Goal: Task Accomplishment & Management: Use online tool/utility

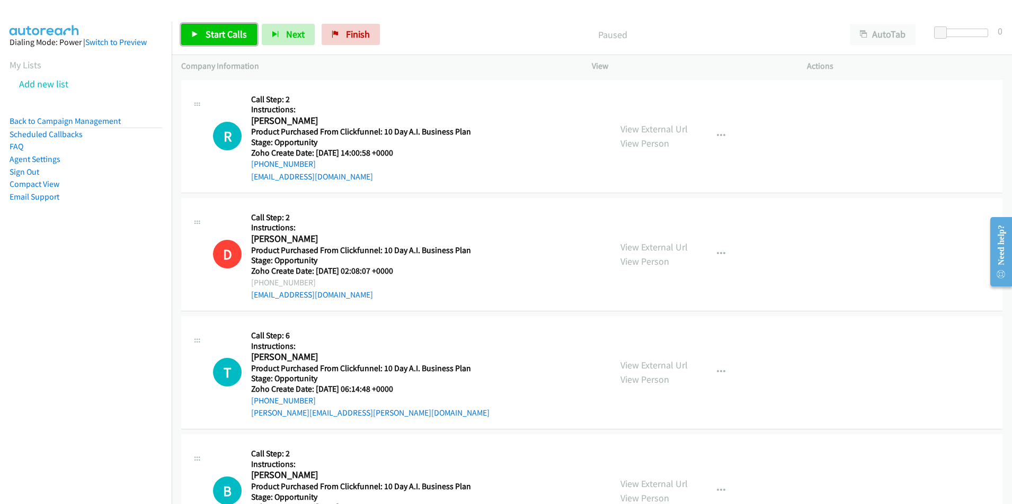
click at [231, 34] on span "Start Calls" at bounding box center [226, 34] width 41 height 12
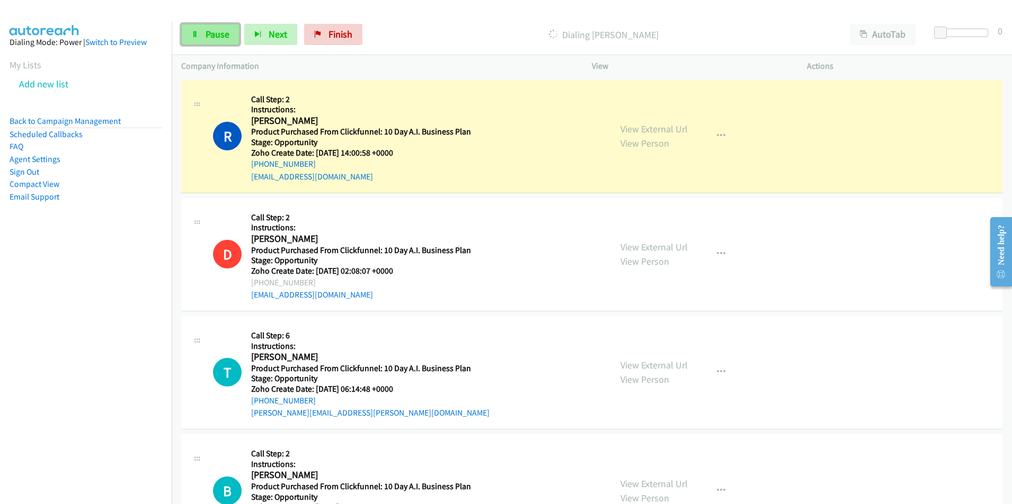
click at [219, 36] on span "Pause" at bounding box center [218, 34] width 24 height 12
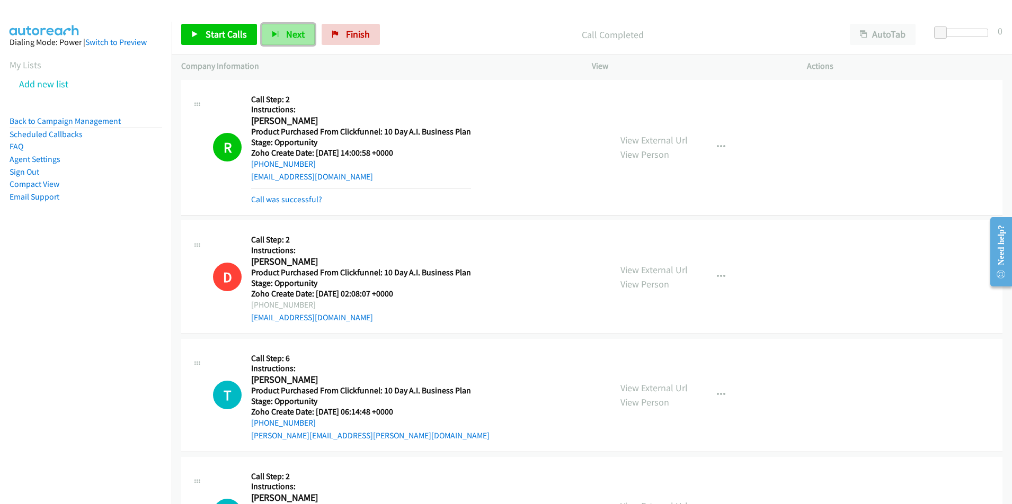
click at [281, 31] on button "Next" at bounding box center [288, 34] width 53 height 21
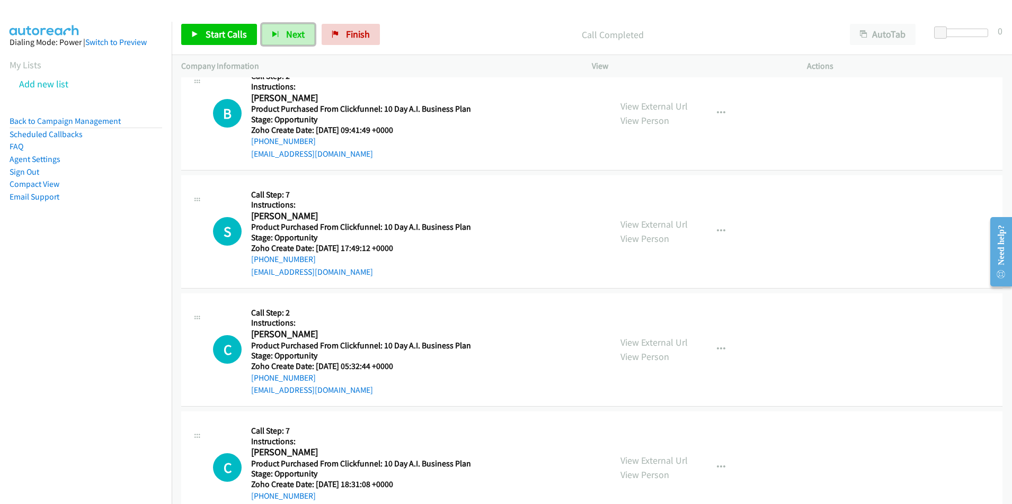
scroll to position [391, 0]
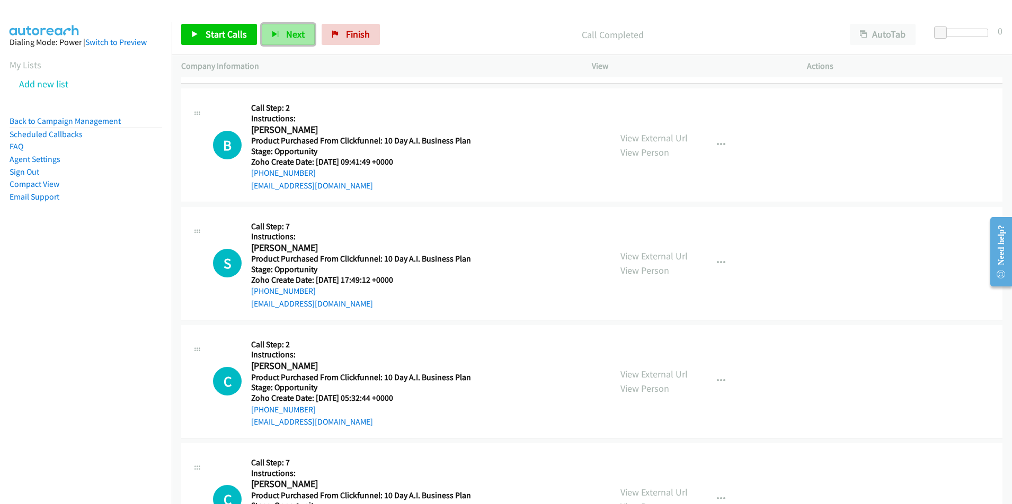
click at [292, 38] on span "Next" at bounding box center [295, 34] width 19 height 12
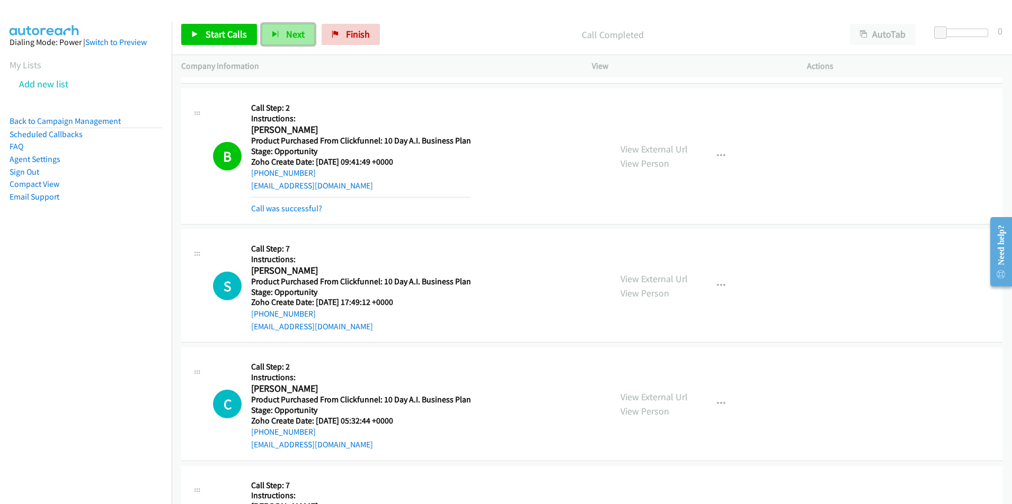
click at [288, 34] on span "Next" at bounding box center [295, 34] width 19 height 12
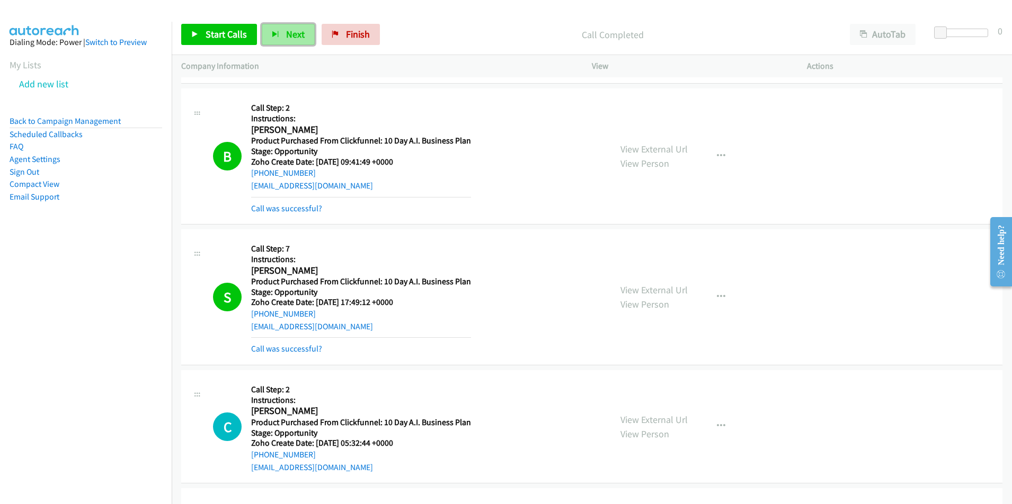
click at [289, 37] on span "Next" at bounding box center [295, 34] width 19 height 12
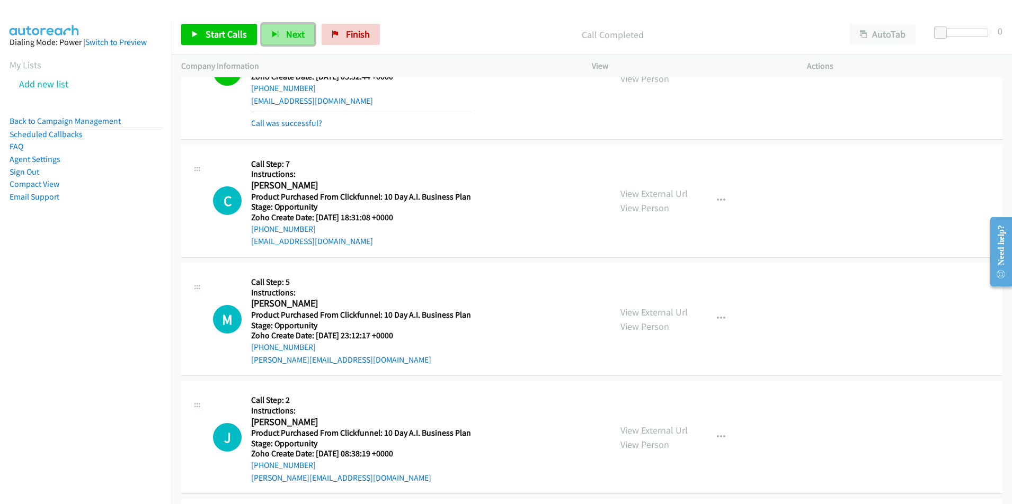
click at [287, 37] on span "Next" at bounding box center [295, 34] width 19 height 12
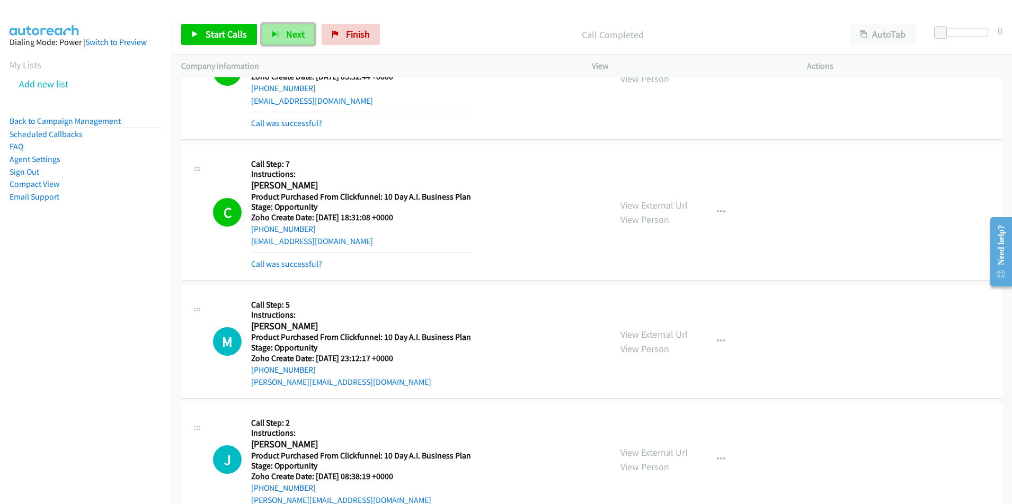
click at [288, 37] on span "Next" at bounding box center [295, 34] width 19 height 12
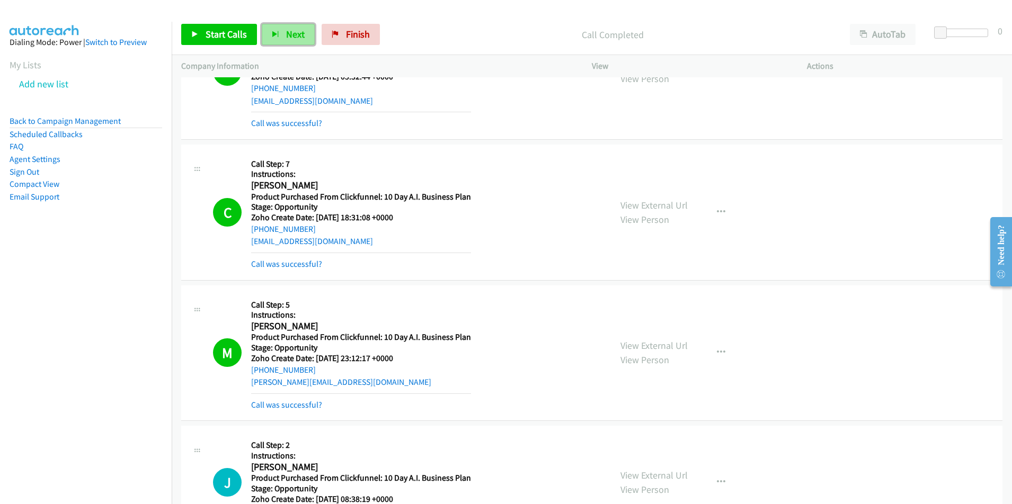
click at [280, 39] on button "Next" at bounding box center [288, 34] width 53 height 21
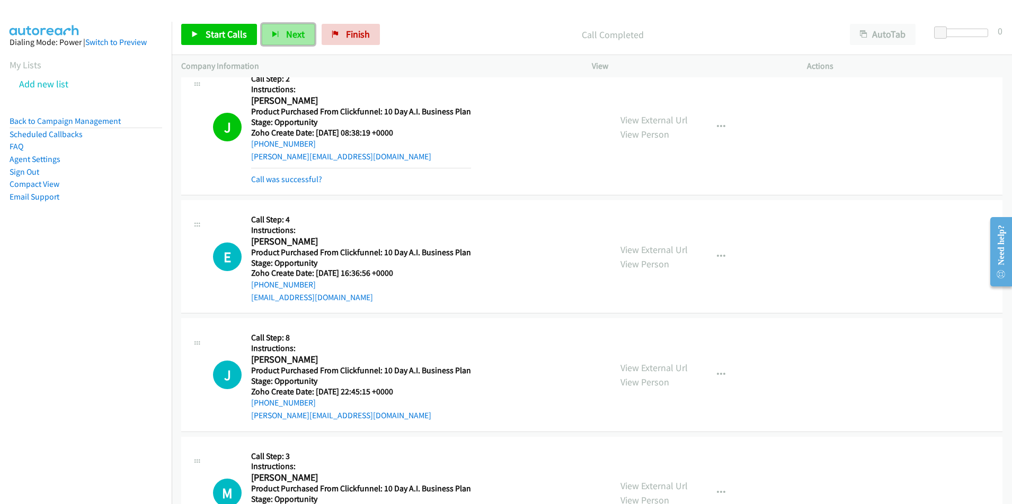
click at [286, 31] on span "Next" at bounding box center [295, 34] width 19 height 12
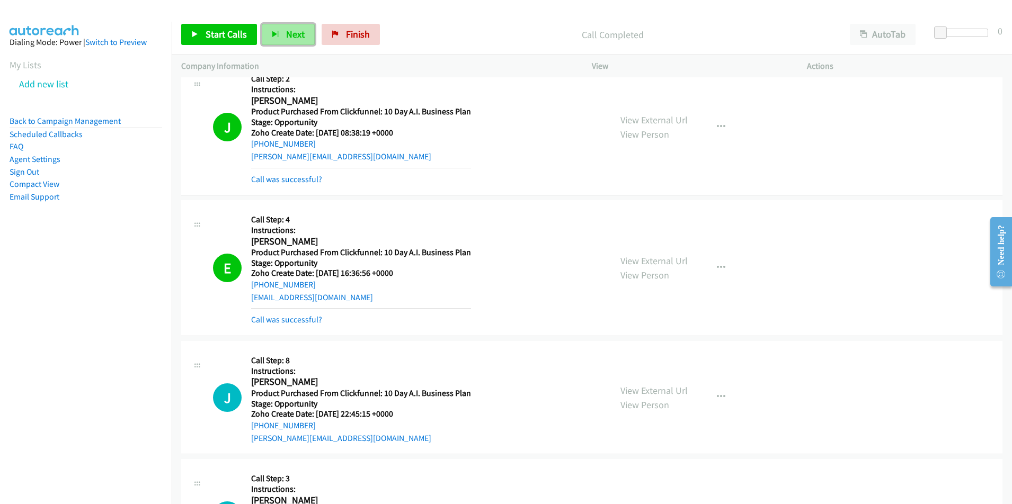
click at [298, 35] on span "Next" at bounding box center [295, 34] width 19 height 12
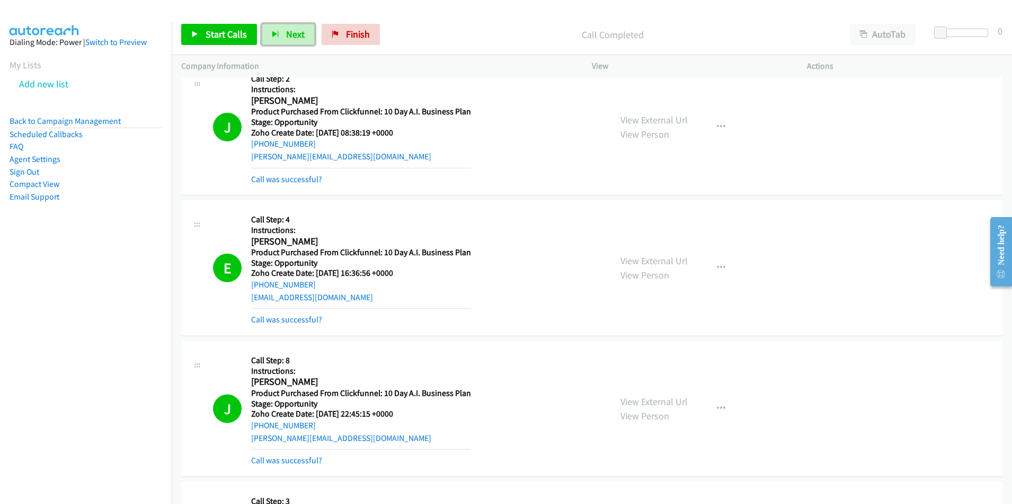
scroll to position [1491, 0]
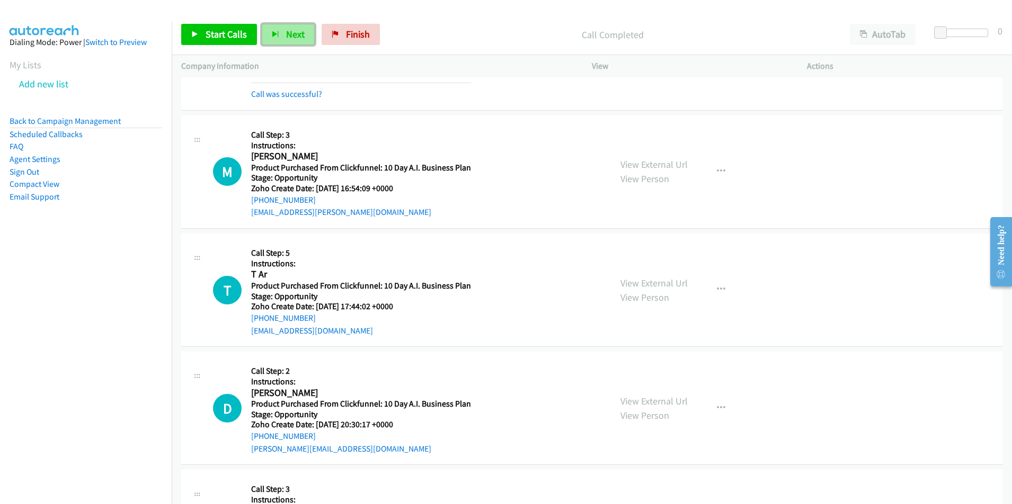
click at [286, 34] on span "Next" at bounding box center [295, 34] width 19 height 12
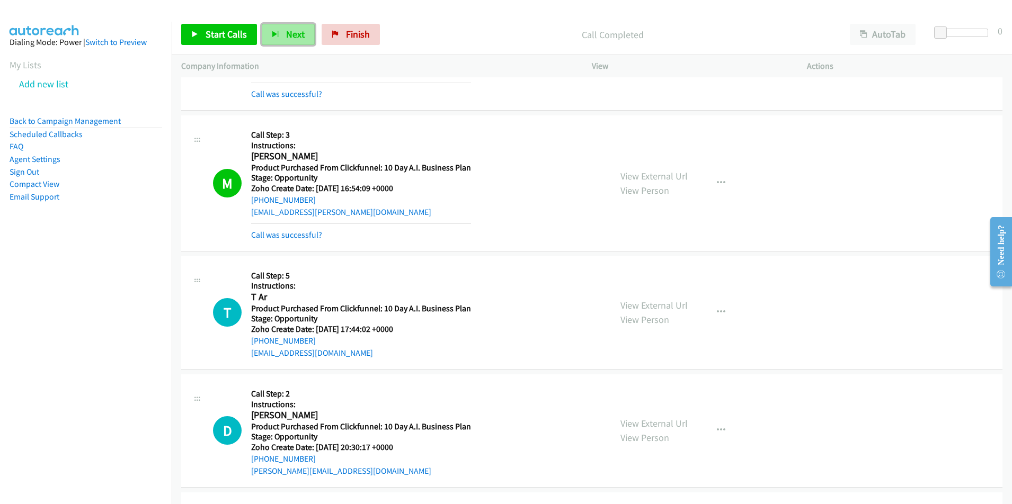
click at [296, 37] on span "Next" at bounding box center [295, 34] width 19 height 12
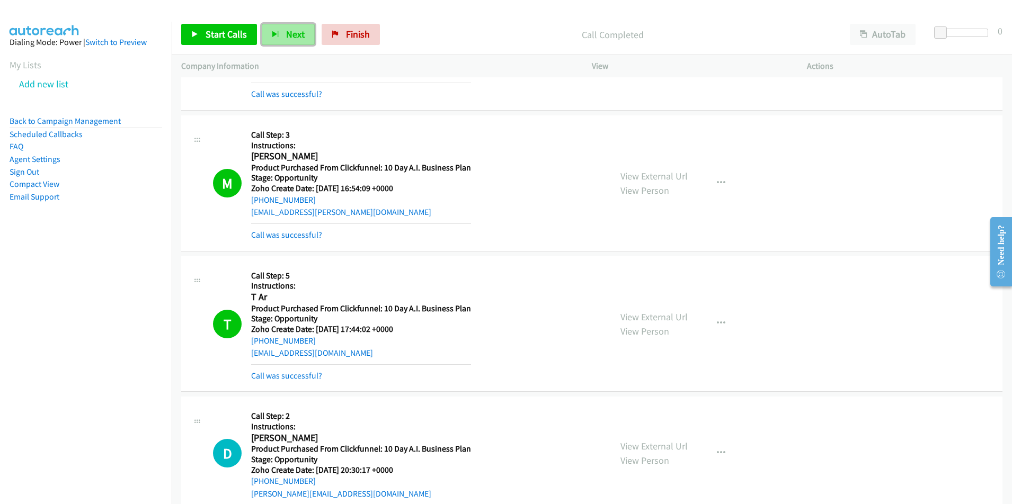
click at [292, 34] on span "Next" at bounding box center [295, 34] width 19 height 12
click at [291, 38] on span "Next" at bounding box center [295, 34] width 19 height 12
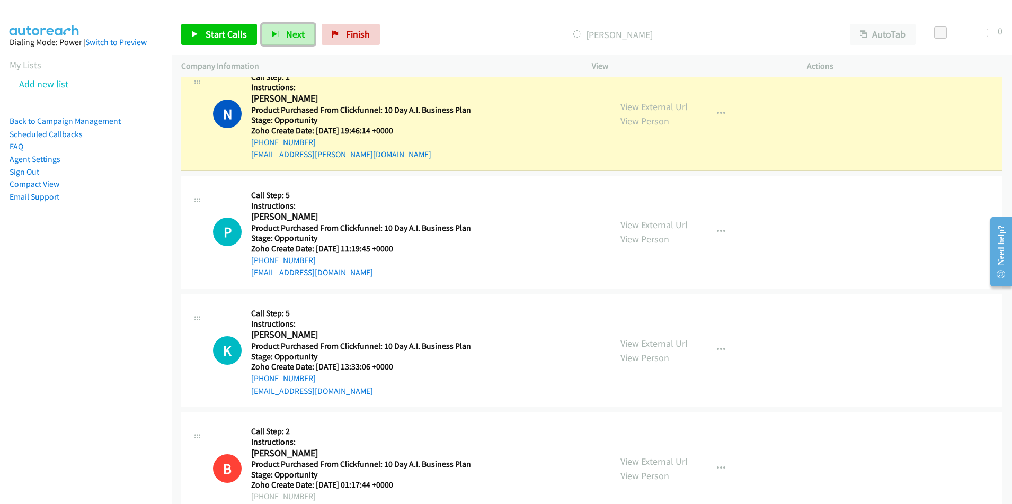
scroll to position [2211, 0]
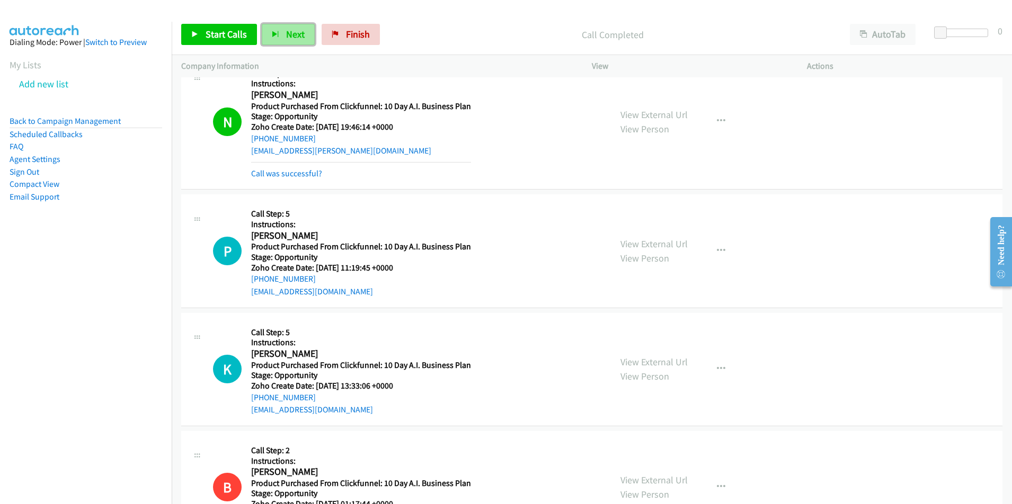
click at [286, 33] on span "Next" at bounding box center [295, 34] width 19 height 12
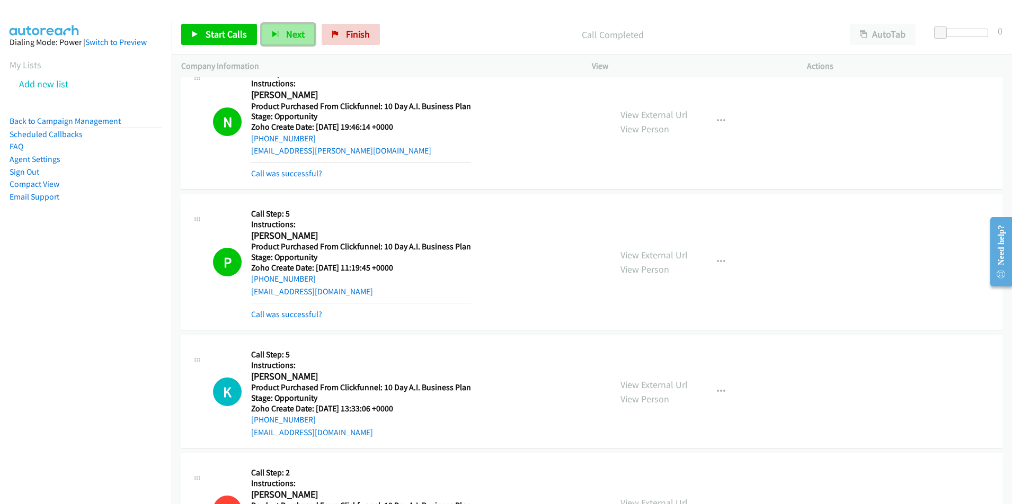
click at [288, 25] on button "Next" at bounding box center [288, 34] width 53 height 21
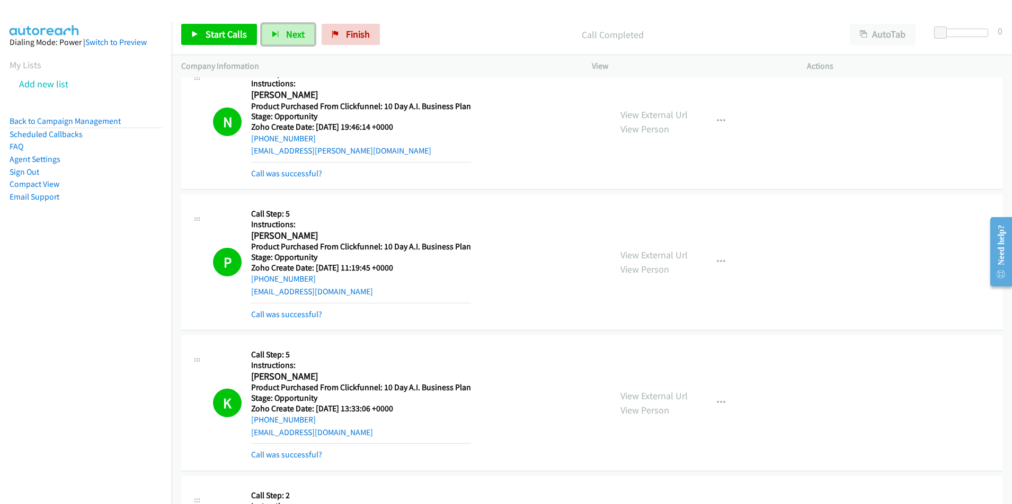
scroll to position [2578, 0]
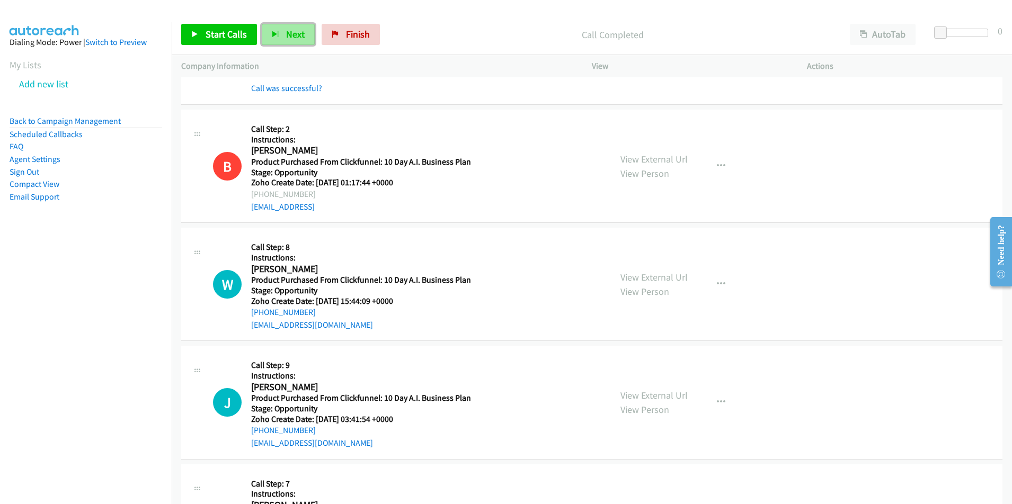
click at [286, 33] on span "Next" at bounding box center [295, 34] width 19 height 12
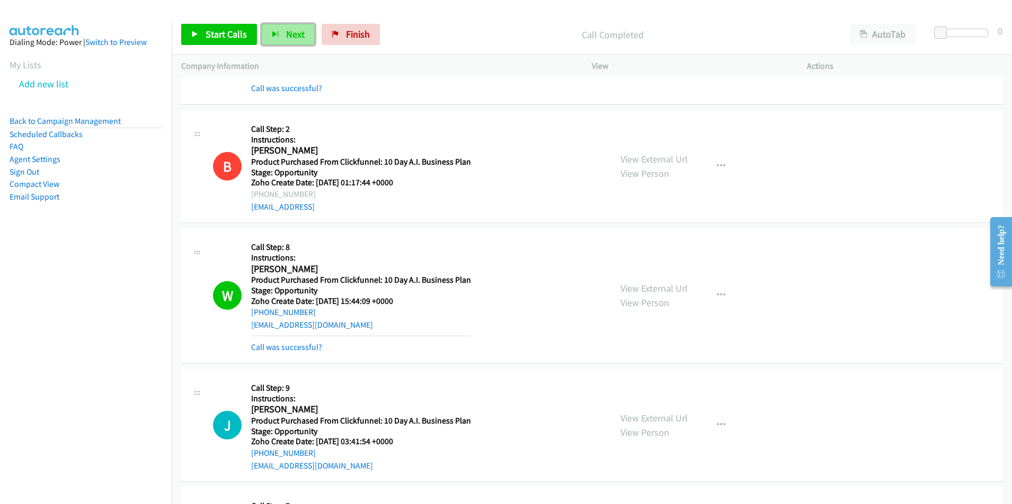
click at [289, 38] on span "Next" at bounding box center [295, 34] width 19 height 12
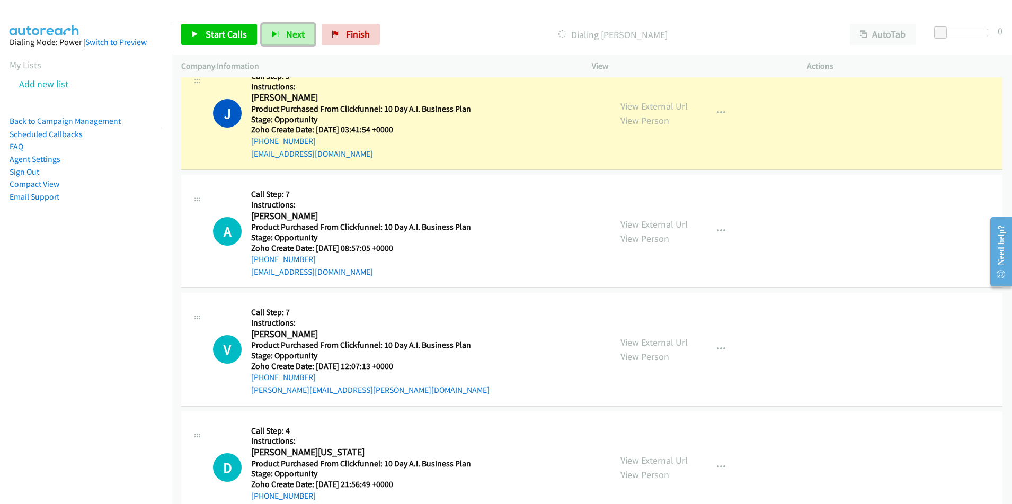
scroll to position [2945, 0]
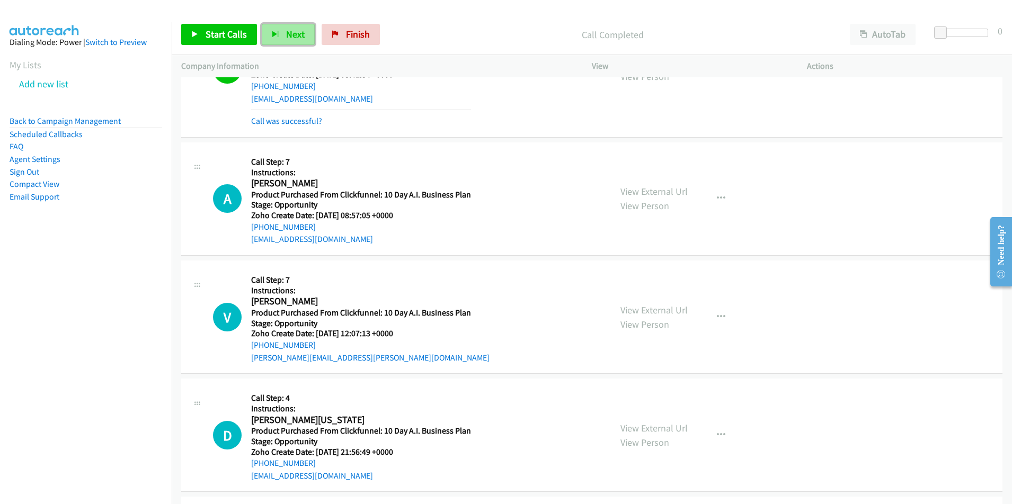
click at [292, 40] on button "Next" at bounding box center [288, 34] width 53 height 21
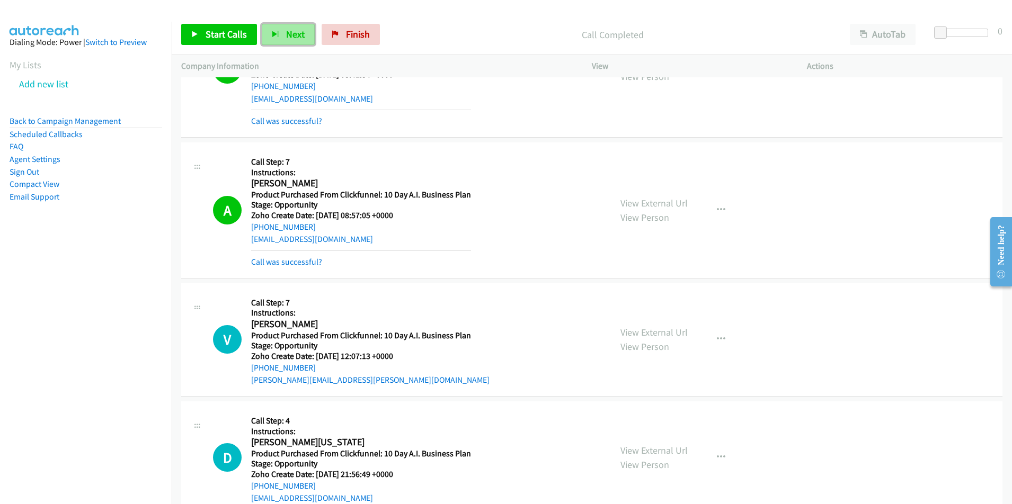
click at [290, 42] on button "Next" at bounding box center [288, 34] width 53 height 21
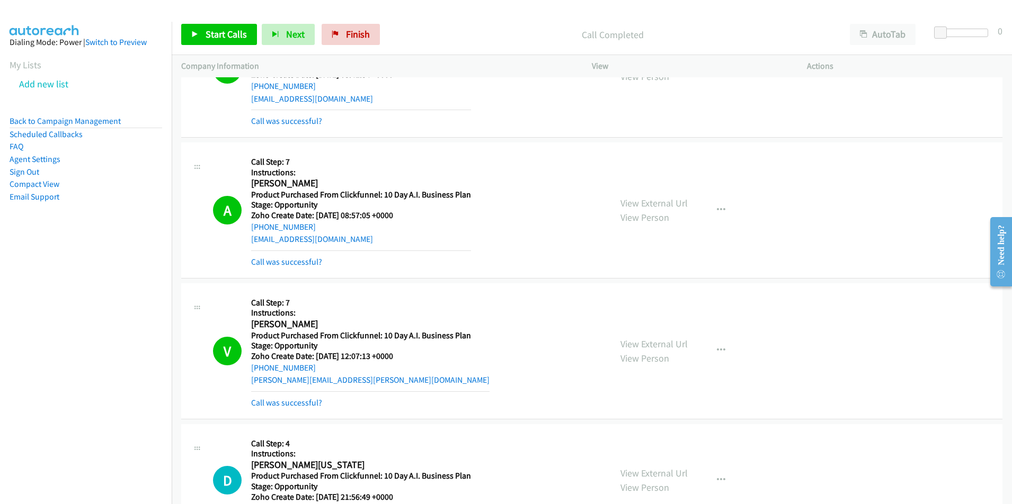
click at [878, 199] on div "A Callback Scheduled Call Step: 7 Instructions: Andrew Sanchez America/New_York…" at bounding box center [591, 211] width 821 height 136
click at [301, 406] on link "Call was successful?" at bounding box center [286, 403] width 71 height 10
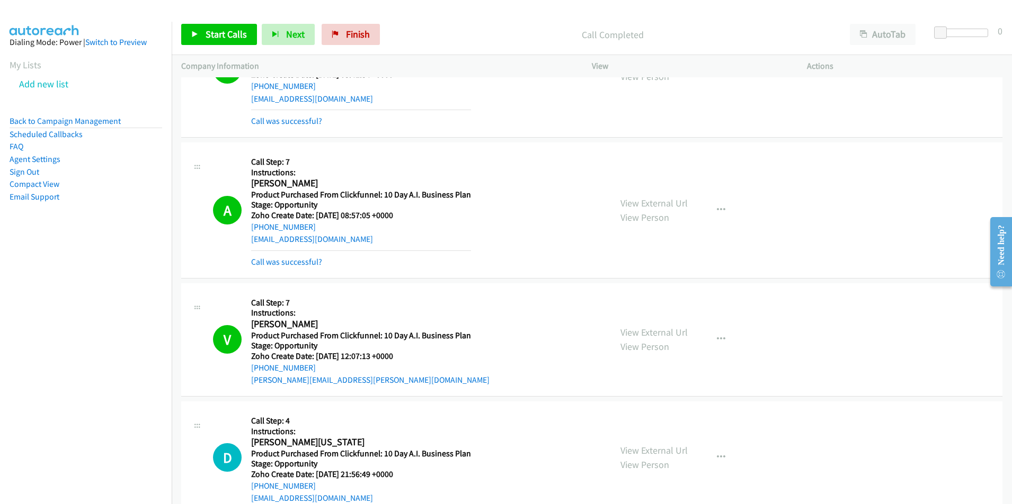
click at [370, 380] on div "veronica.l.canton@gmail.com" at bounding box center [370, 380] width 238 height 13
click at [248, 384] on div "V Callback Scheduled Call Step: 7 Instructions: Veronica Canton America/Los_Ang…" at bounding box center [407, 340] width 388 height 94
copy link "veronica.l.canton@gmail.com"
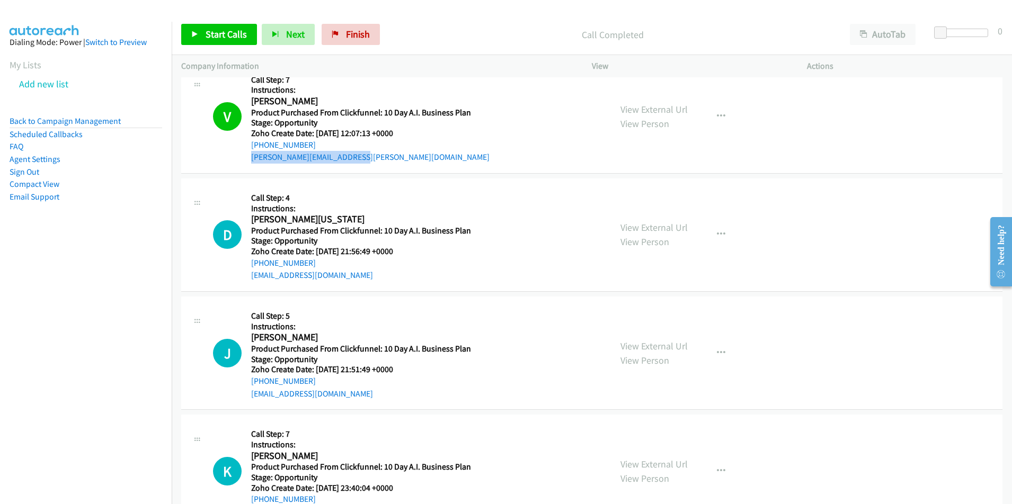
scroll to position [3178, 0]
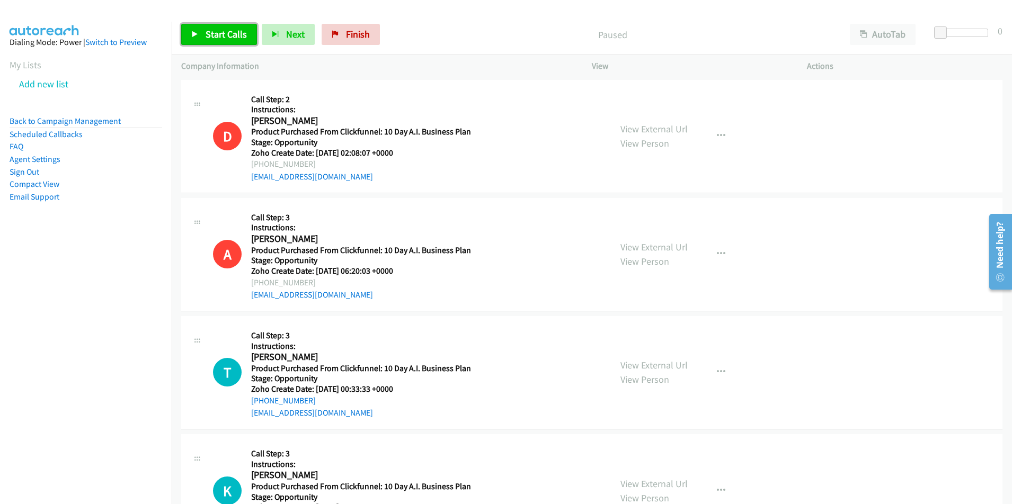
click at [223, 33] on span "Start Calls" at bounding box center [226, 34] width 41 height 12
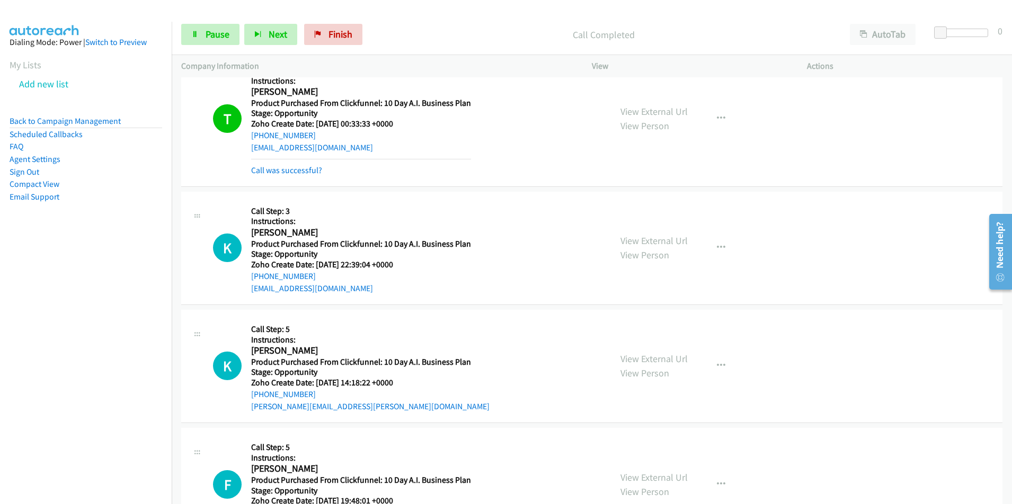
scroll to position [280, 0]
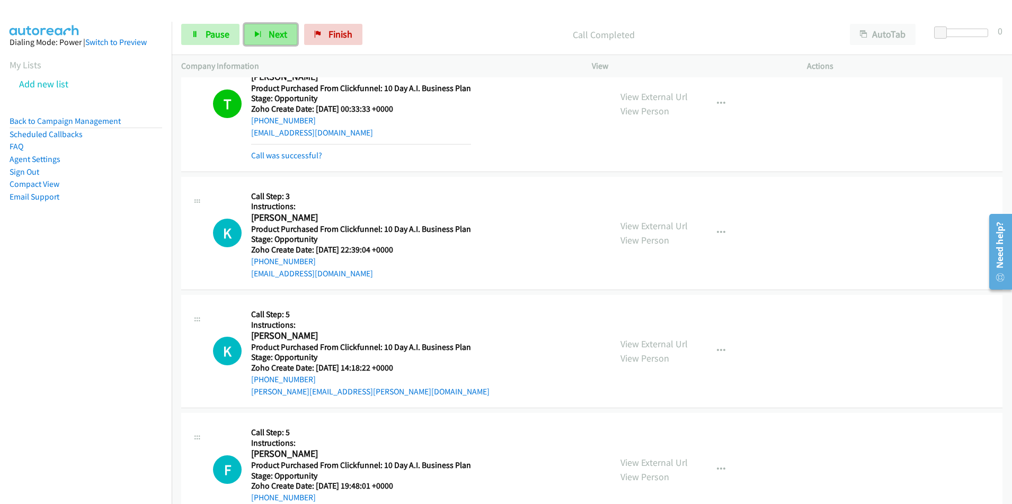
click at [269, 36] on span "Next" at bounding box center [278, 34] width 19 height 12
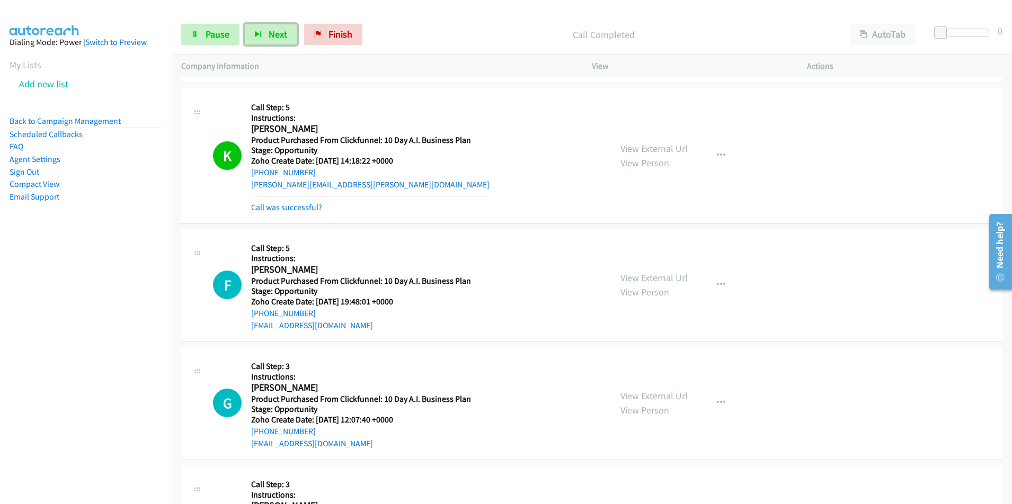
scroll to position [531, 0]
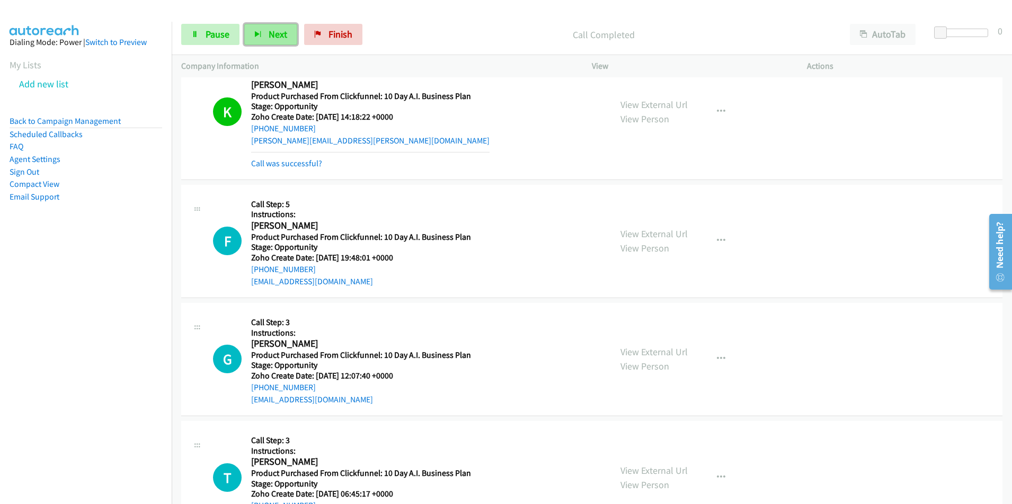
click at [279, 34] on span "Next" at bounding box center [278, 34] width 19 height 12
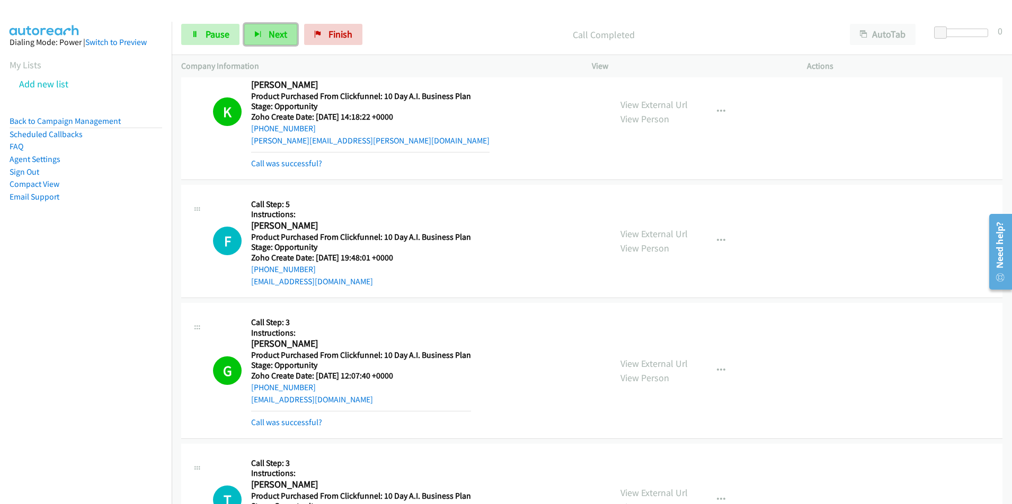
click at [273, 26] on button "Next" at bounding box center [270, 34] width 53 height 21
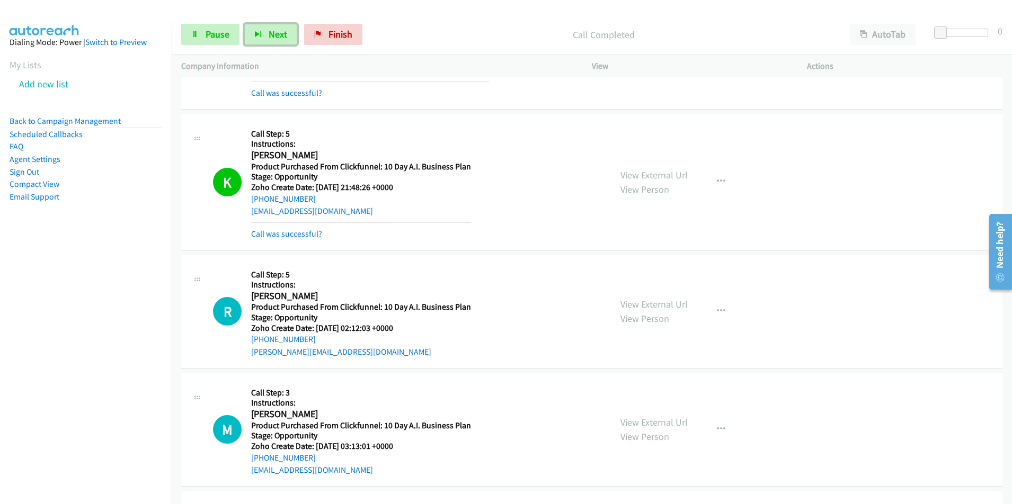
scroll to position [1698, 0]
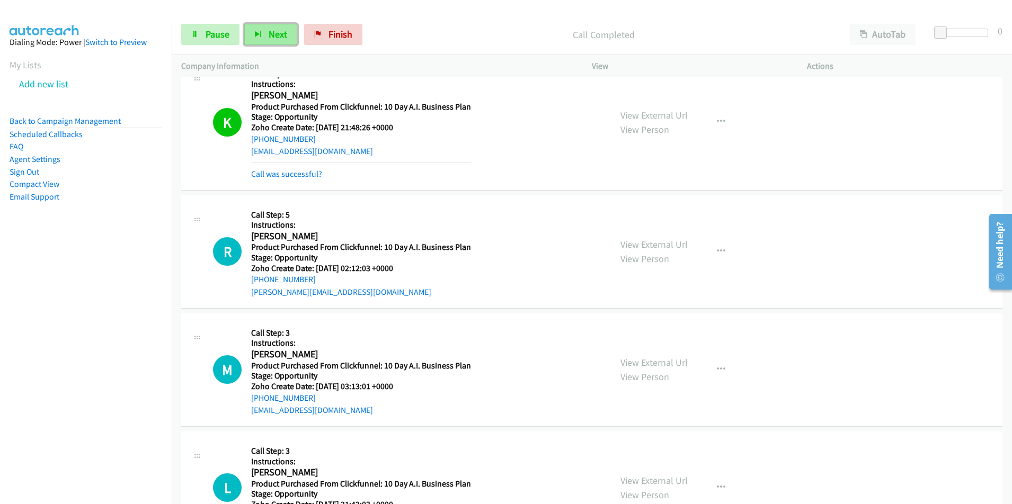
click at [279, 34] on span "Next" at bounding box center [278, 34] width 19 height 12
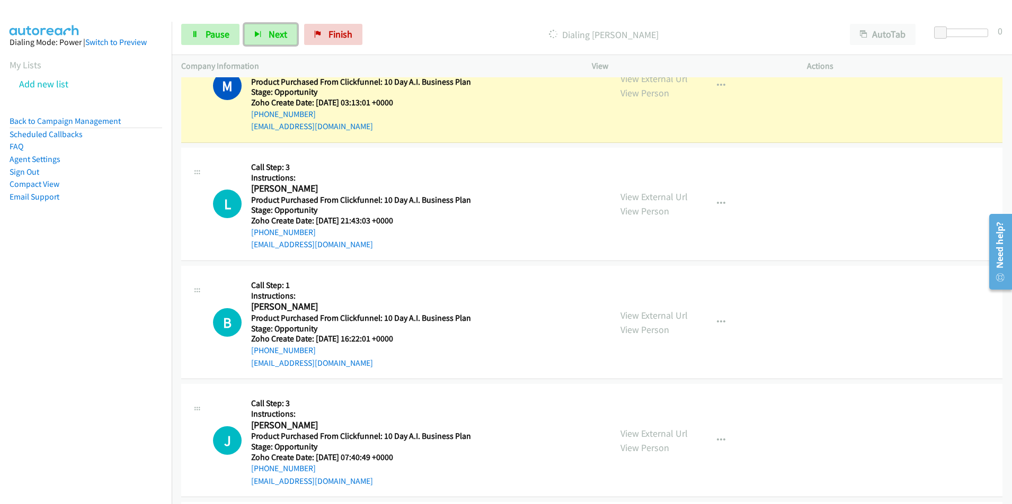
scroll to position [2012, 0]
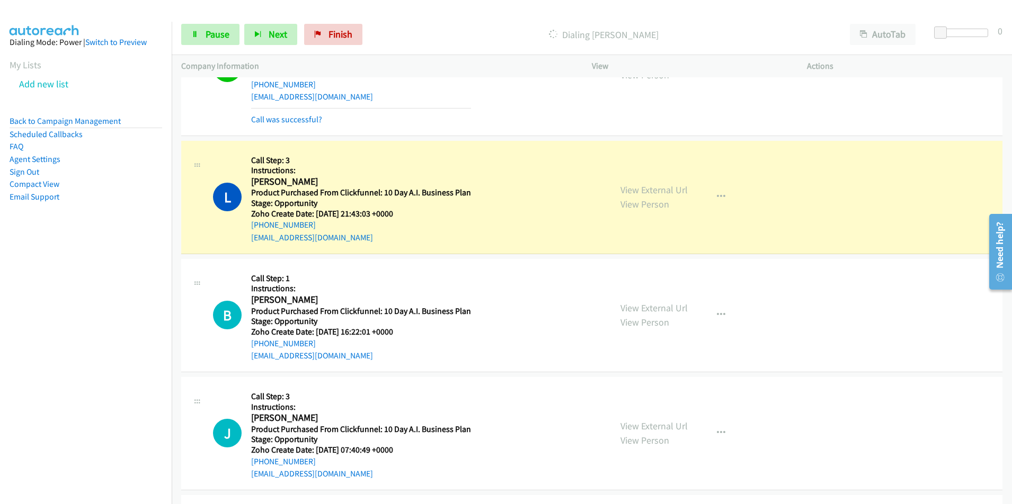
click at [940, 426] on div "J Callback Scheduled Call Step: 3 Instructions: [PERSON_NAME] America/New_York …" at bounding box center [591, 433] width 821 height 113
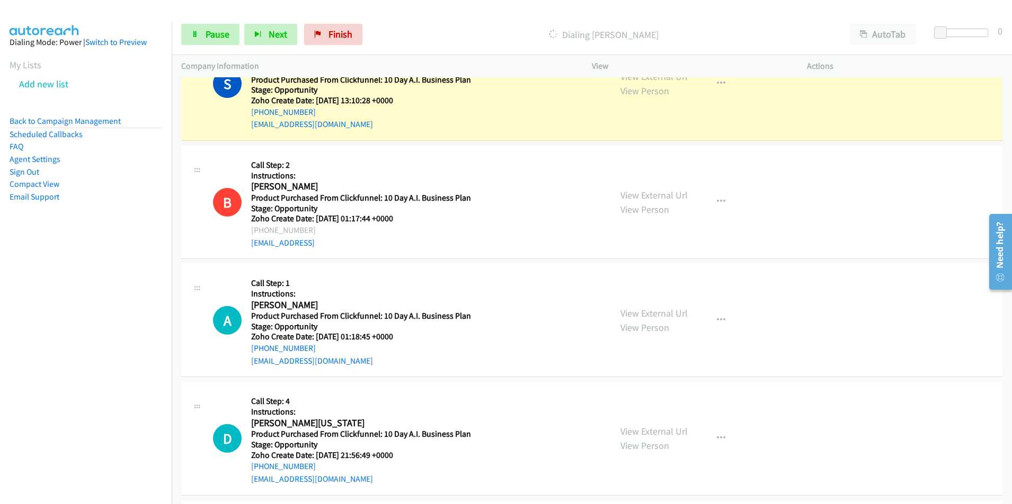
scroll to position [2700, 0]
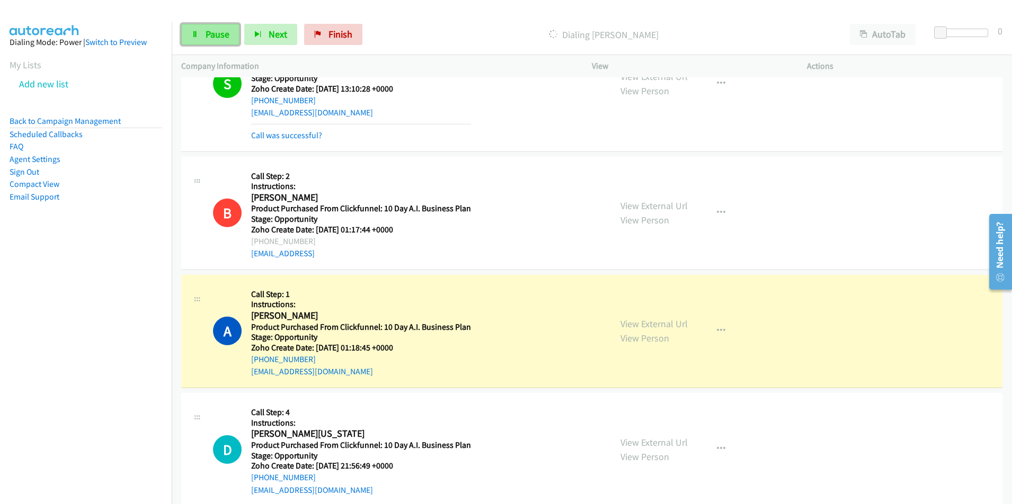
click at [217, 34] on span "Pause" at bounding box center [218, 34] width 24 height 12
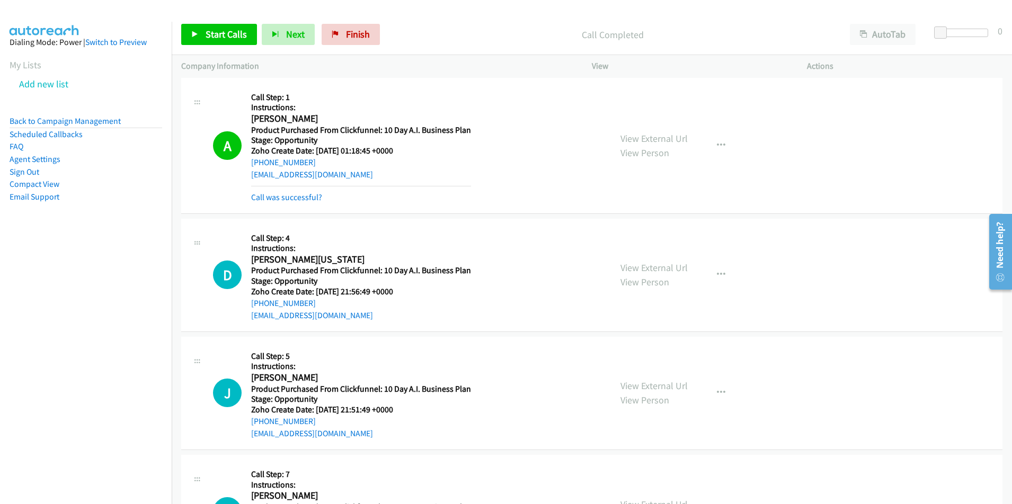
scroll to position [2912, 0]
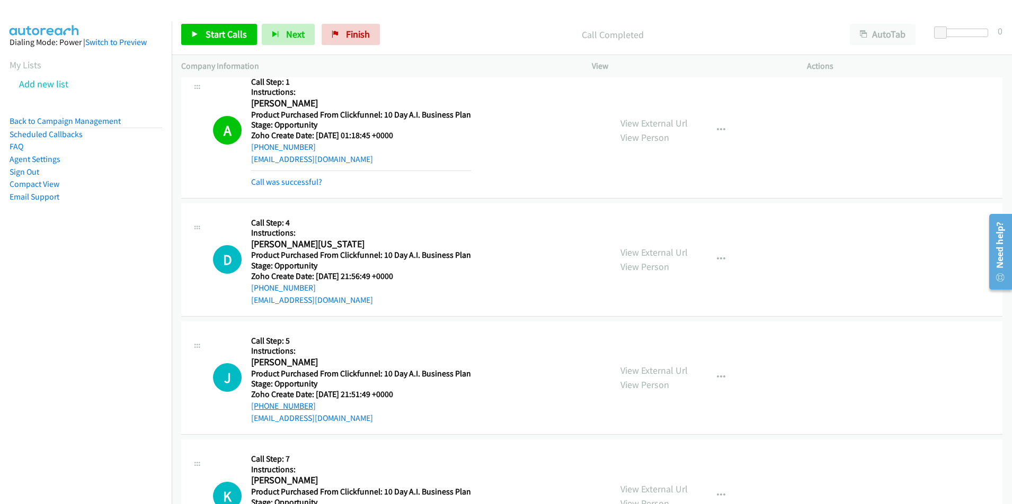
click at [288, 405] on link "[PHONE_NUMBER]" at bounding box center [283, 406] width 65 height 10
click at [300, 408] on link "[PHONE_NUMBER]" at bounding box center [283, 406] width 65 height 10
drag, startPoint x: 300, startPoint y: 408, endPoint x: 281, endPoint y: 407, distance: 18.6
click at [281, 407] on link "[PHONE_NUMBER]" at bounding box center [283, 406] width 65 height 10
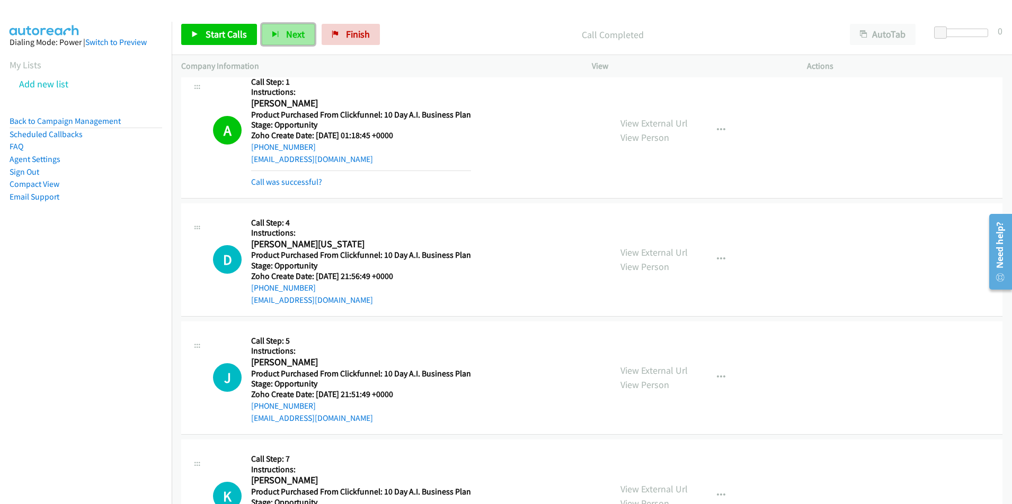
click at [288, 40] on button "Next" at bounding box center [288, 34] width 53 height 21
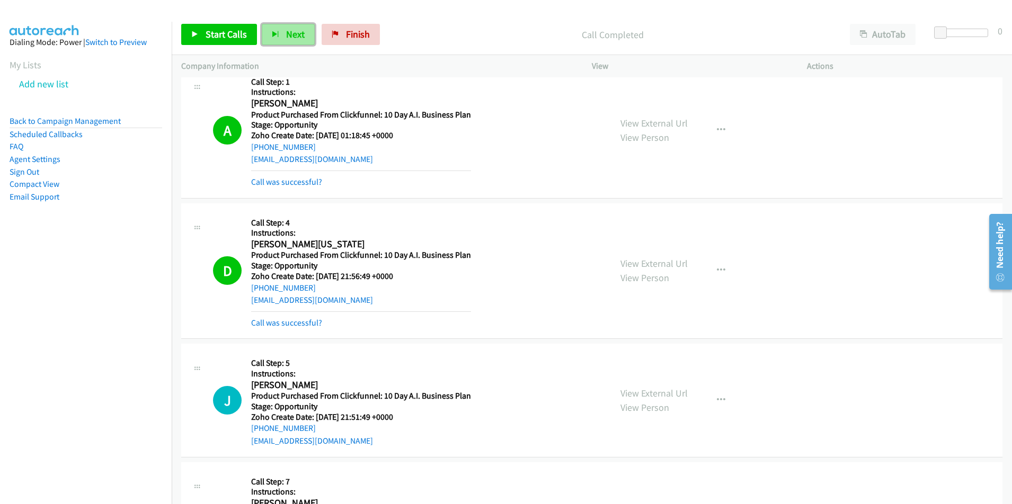
click at [296, 32] on span "Next" at bounding box center [295, 34] width 19 height 12
click at [298, 32] on span "Next" at bounding box center [295, 34] width 19 height 12
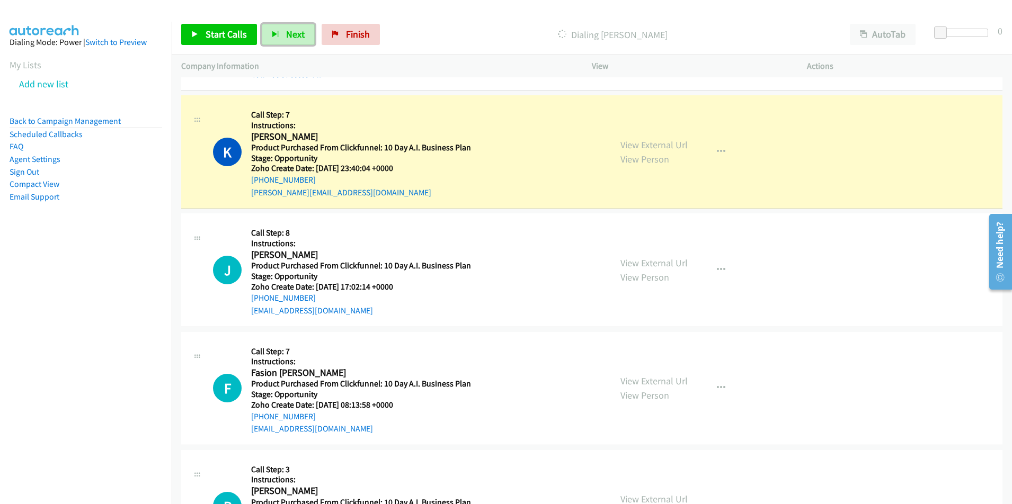
scroll to position [3315, 0]
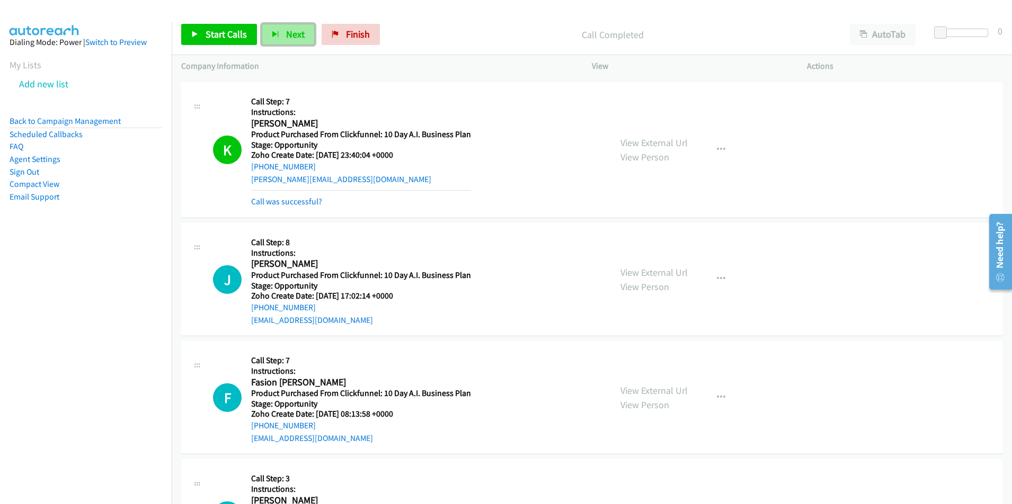
click at [293, 37] on span "Next" at bounding box center [295, 34] width 19 height 12
